Goal: Task Accomplishment & Management: Complete application form

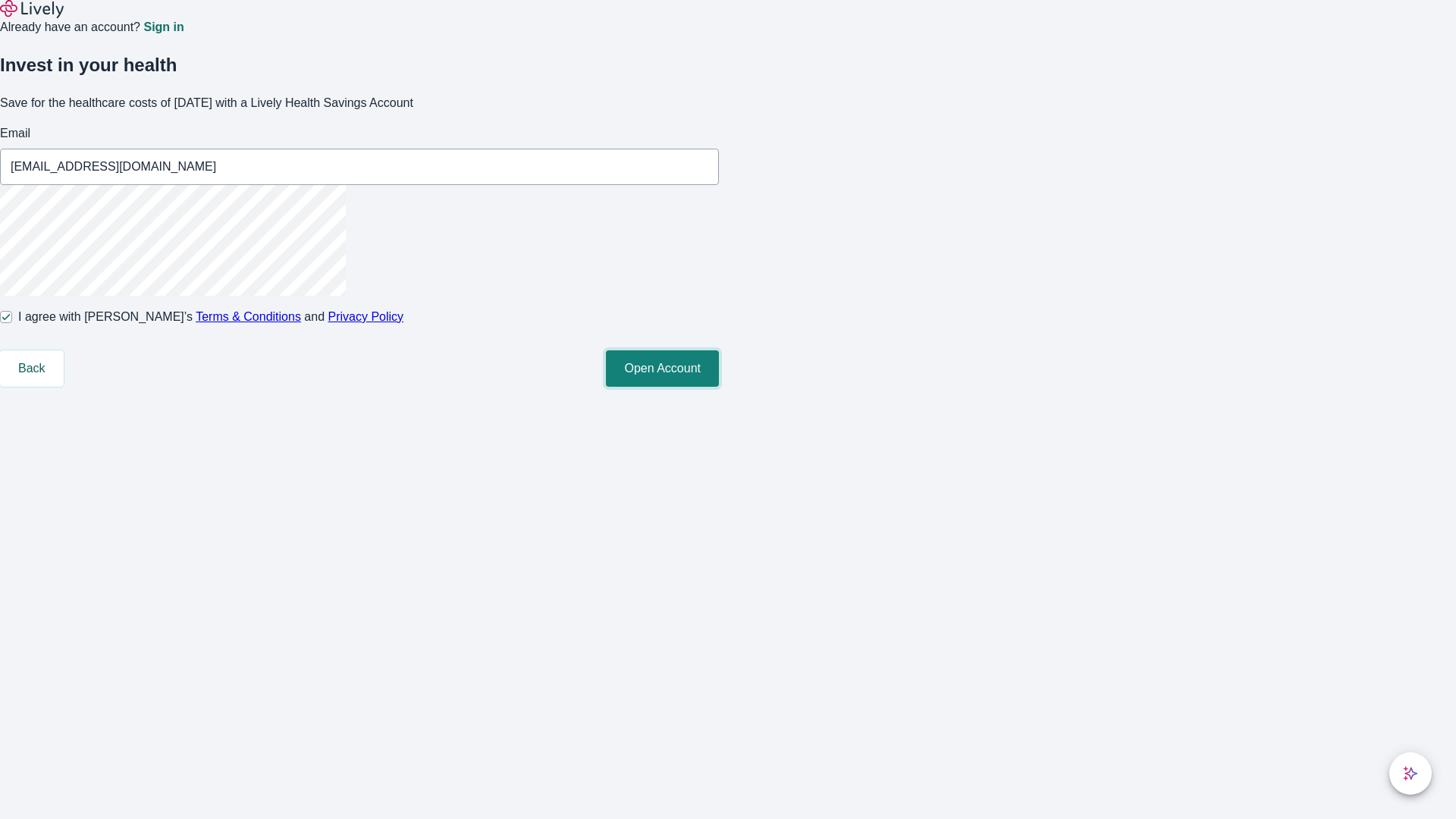
click at [719, 387] on button "Open Account" at bounding box center [662, 368] width 113 height 36
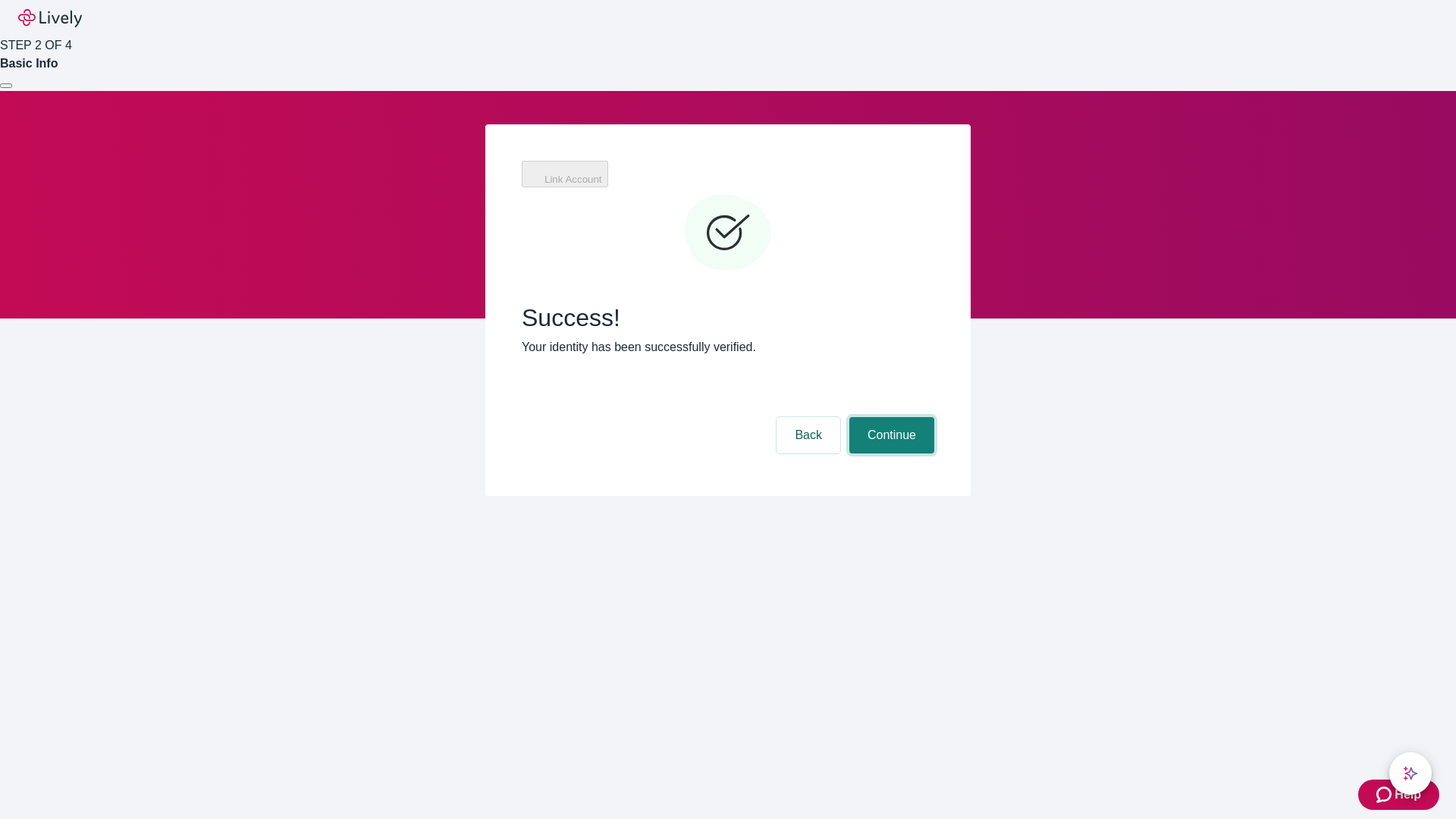
click at [890, 417] on button "Continue" at bounding box center [892, 435] width 85 height 36
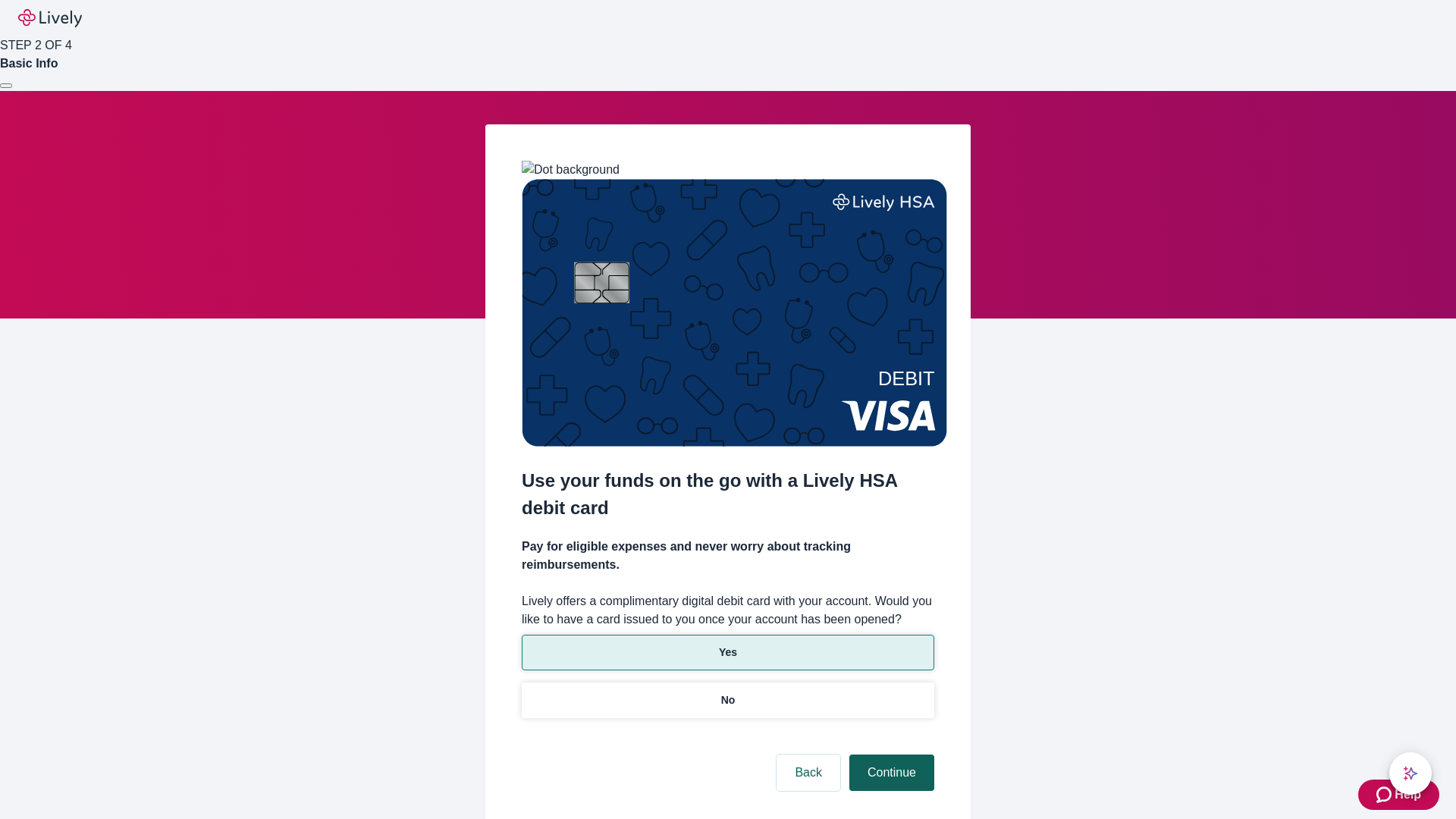
click at [727, 644] on p "Yes" at bounding box center [728, 652] width 18 height 16
click at [890, 754] on button "Continue" at bounding box center [892, 772] width 85 height 36
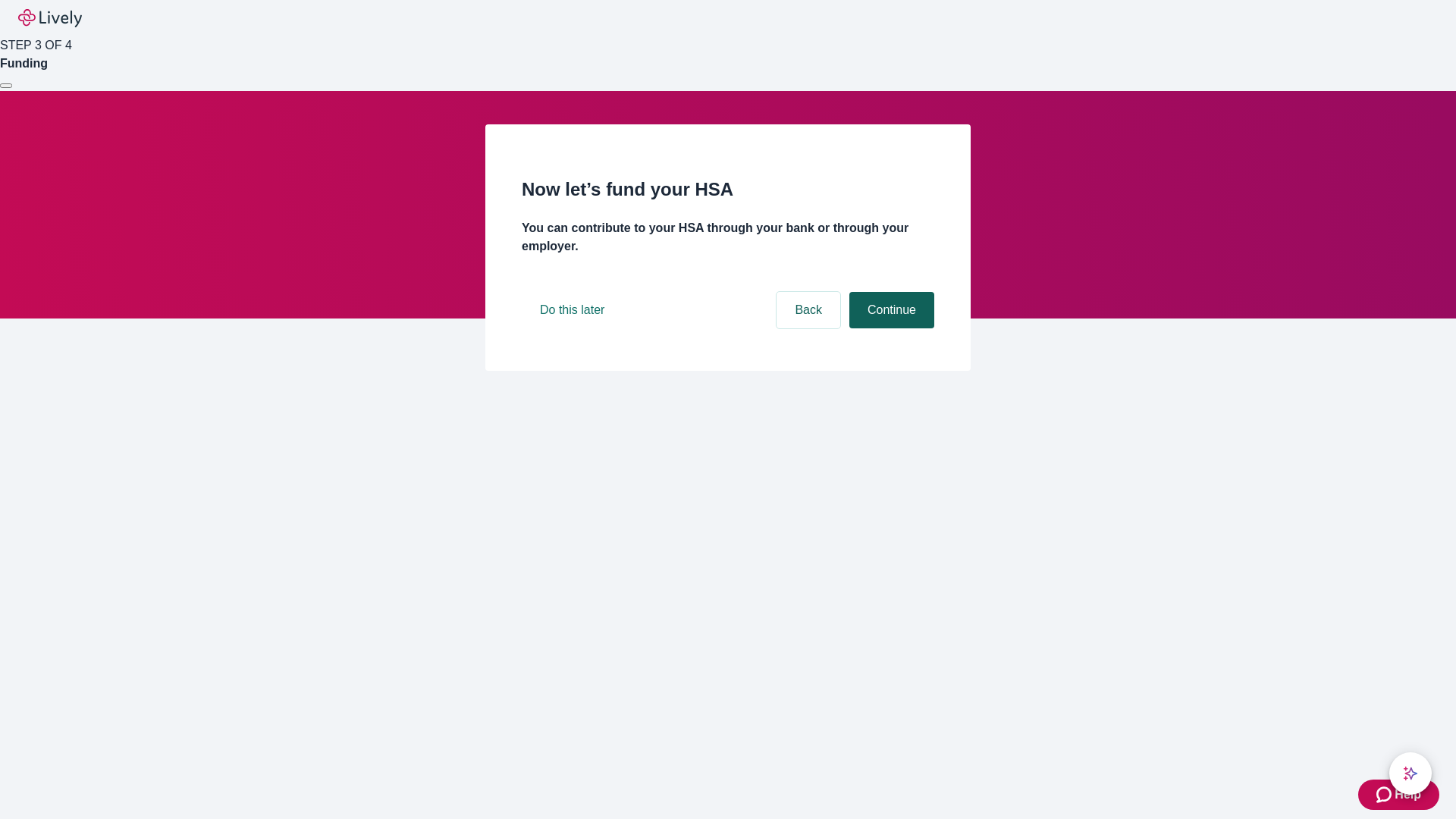
click at [890, 329] on button "Continue" at bounding box center [892, 310] width 85 height 36
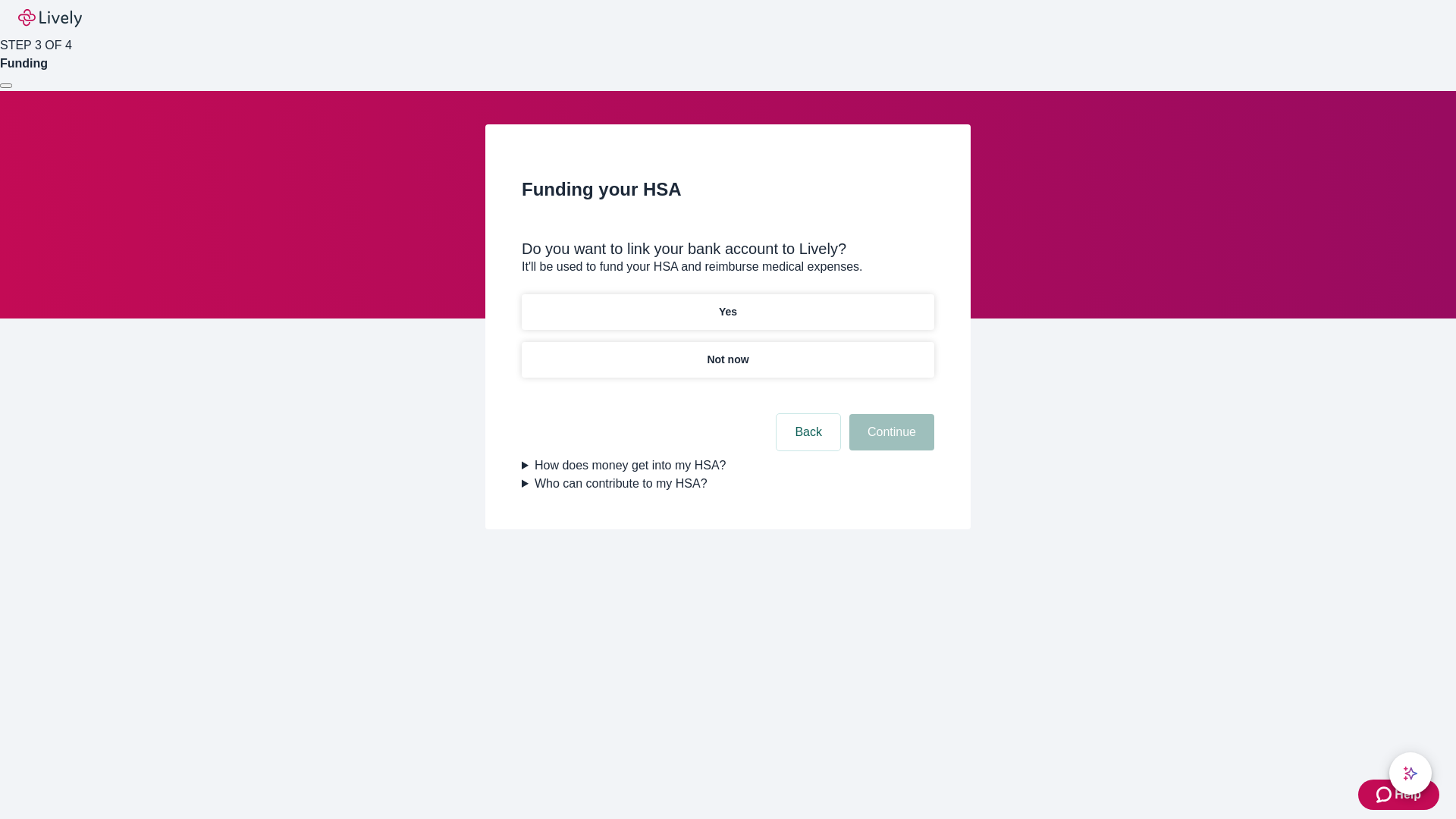
click at [727, 351] on p "Not now" at bounding box center [728, 359] width 42 height 16
click at [890, 441] on button "Continue" at bounding box center [892, 432] width 85 height 36
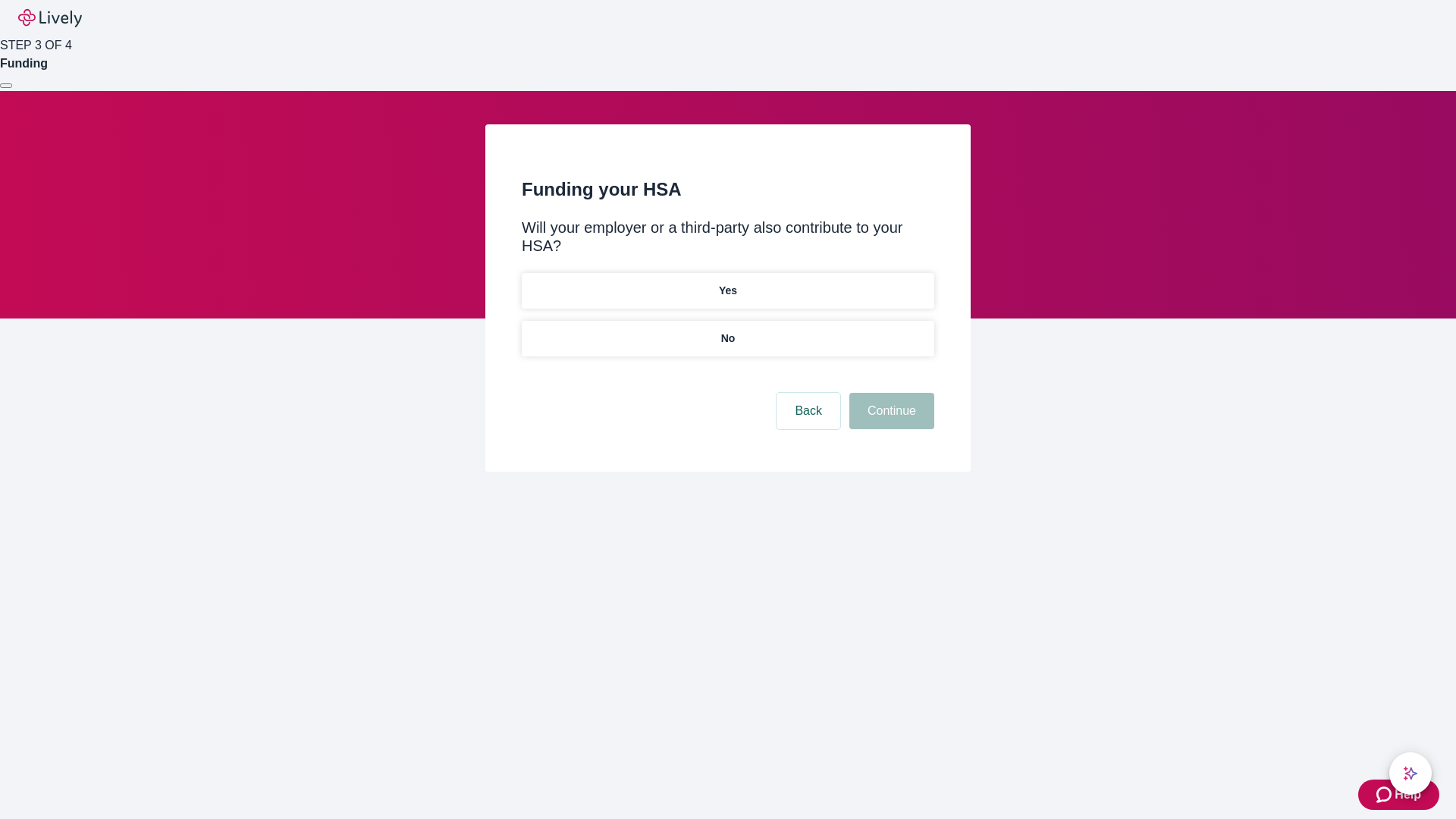
click at [727, 330] on p "No" at bounding box center [728, 338] width 14 height 16
click at [890, 393] on button "Continue" at bounding box center [892, 411] width 85 height 36
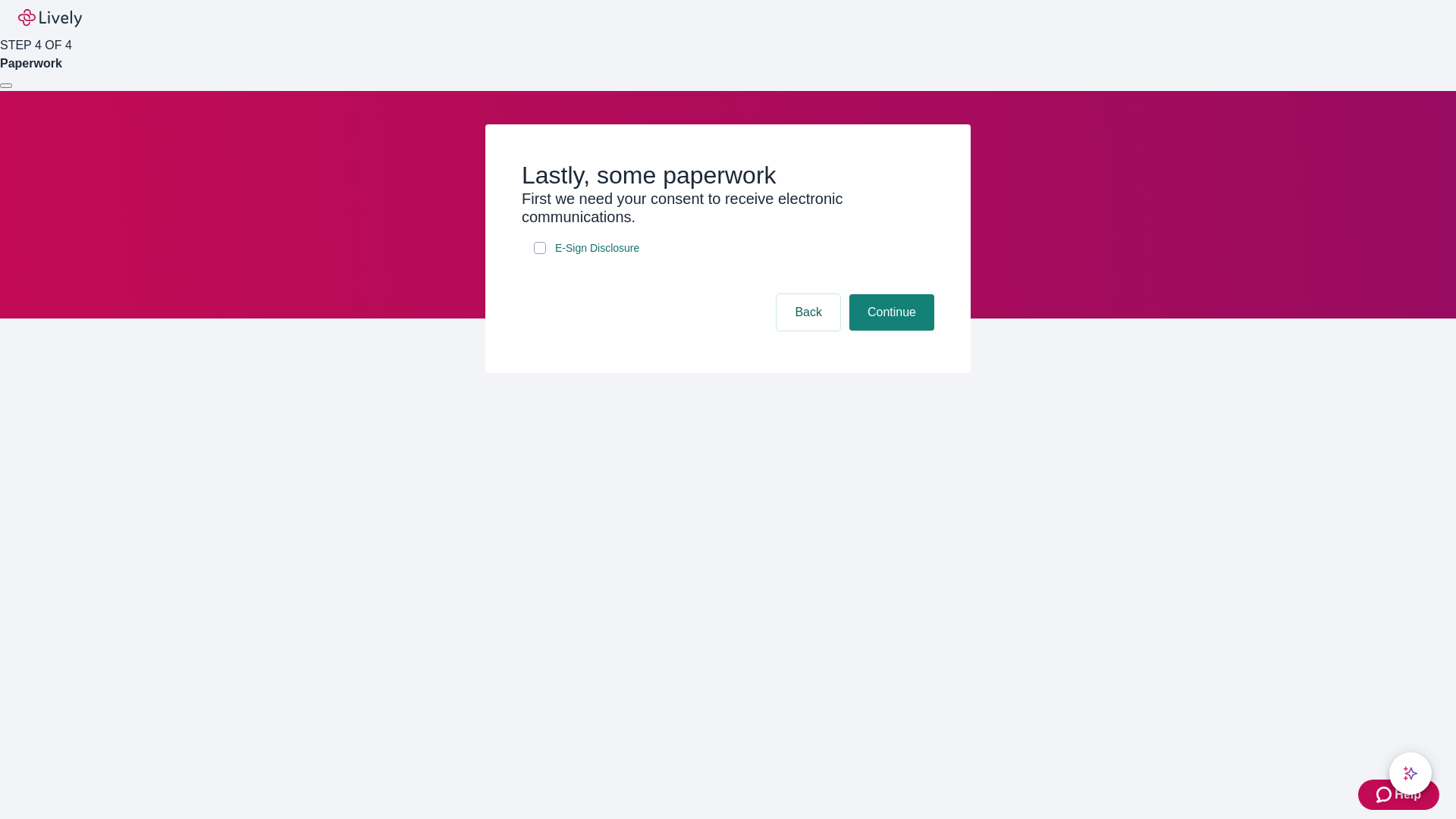
click at [540, 254] on input "E-Sign Disclosure" at bounding box center [540, 247] width 12 height 12
checkbox input "true"
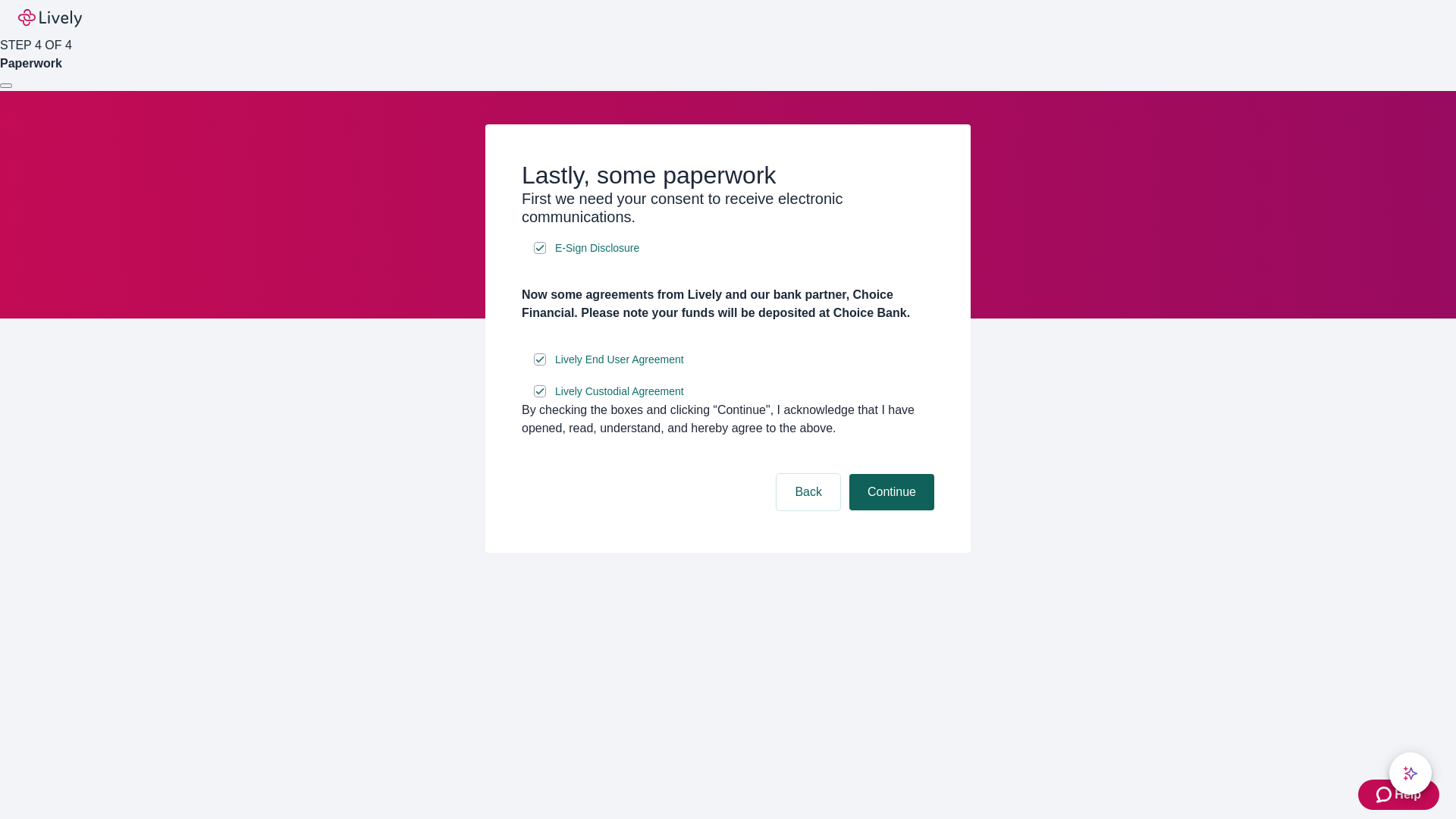
click at [890, 510] on button "Continue" at bounding box center [892, 492] width 85 height 36
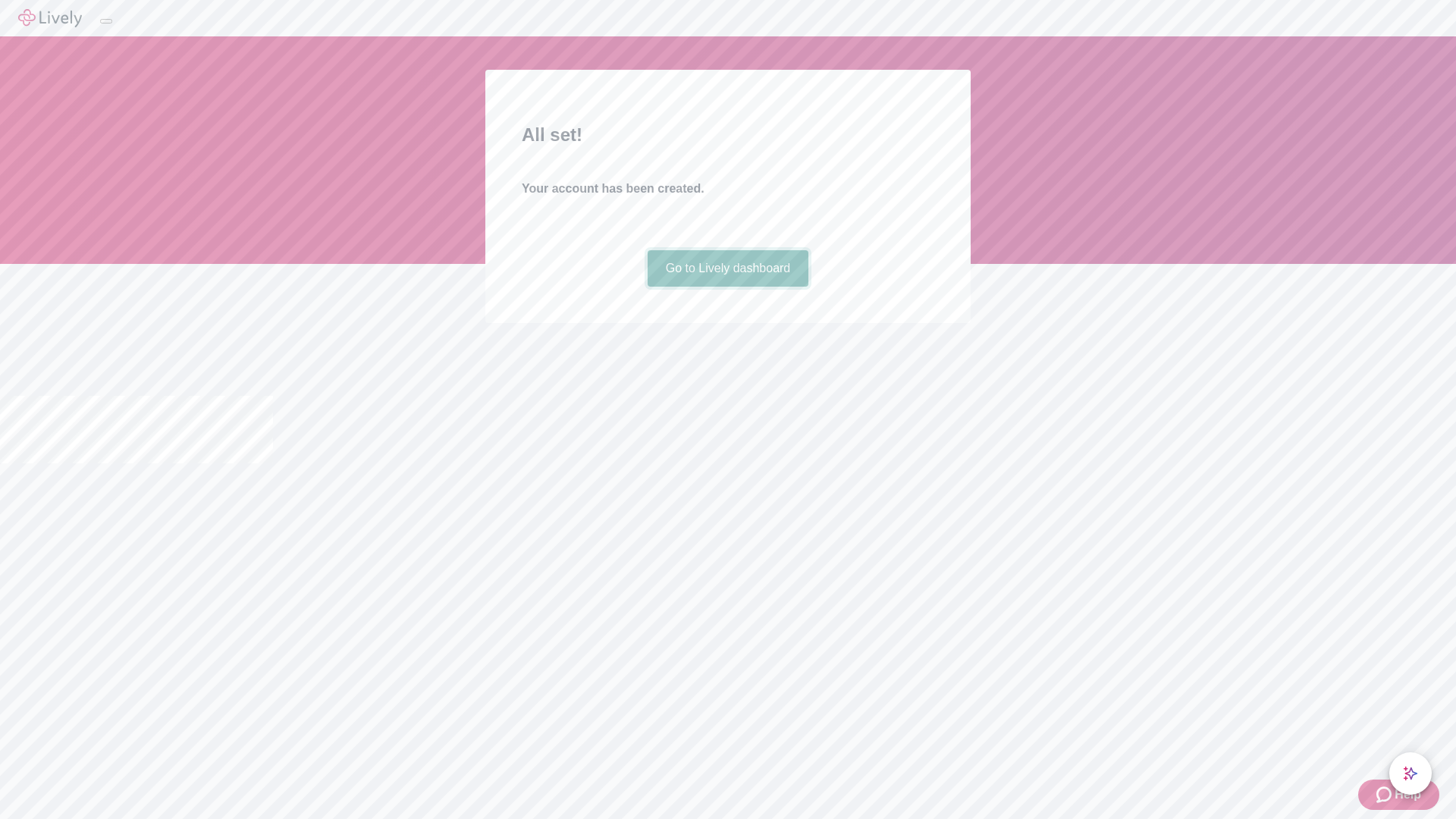
click at [727, 287] on link "Go to Lively dashboard" at bounding box center [728, 269] width 161 height 36
